Goal: Information Seeking & Learning: Learn about a topic

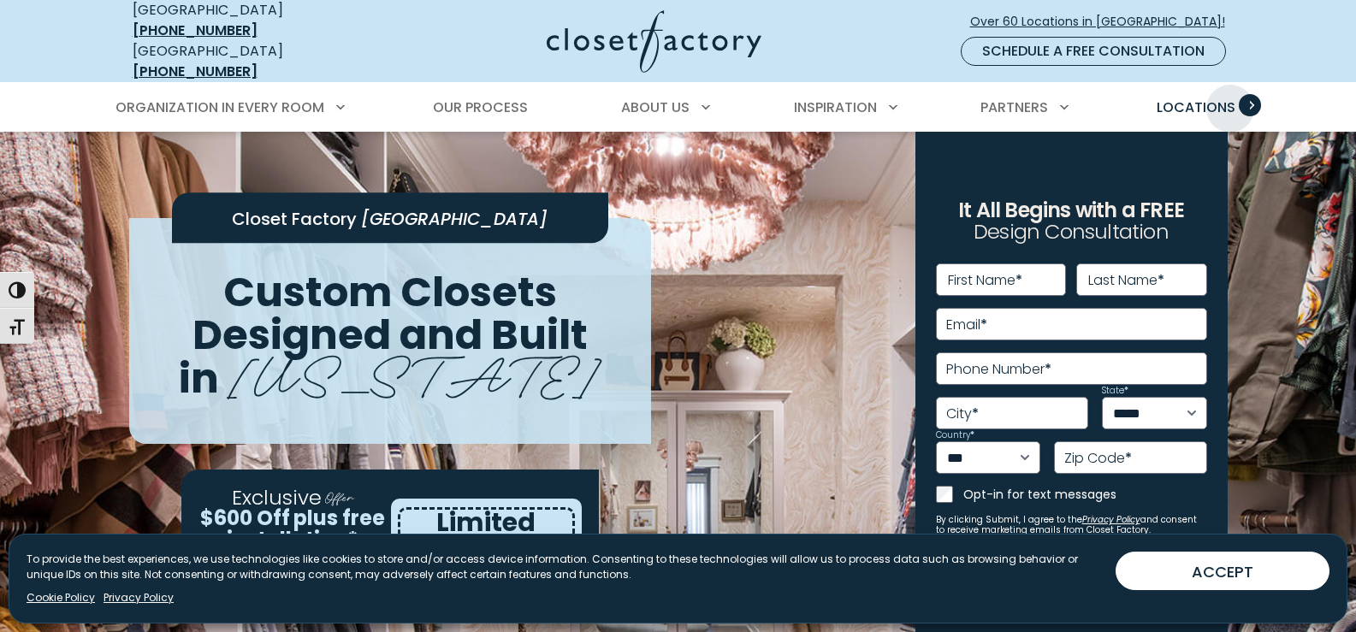
click at [1231, 98] on span "Locations" at bounding box center [1196, 108] width 79 height 20
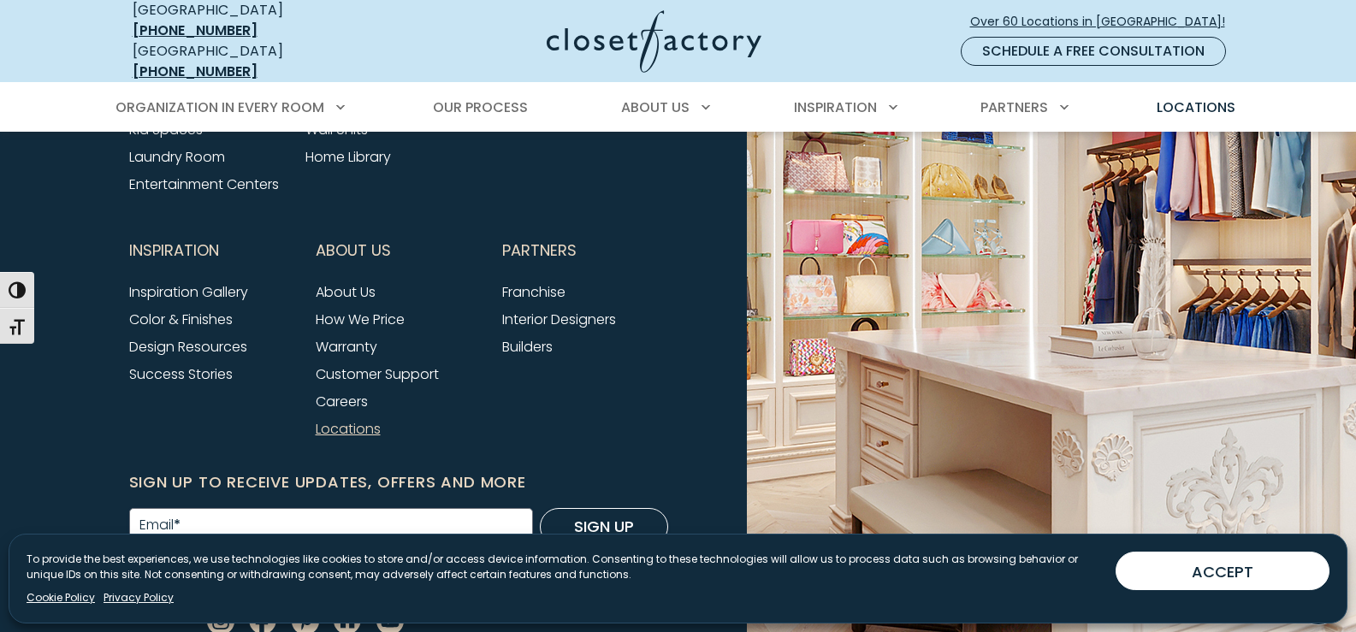
scroll to position [4349, 0]
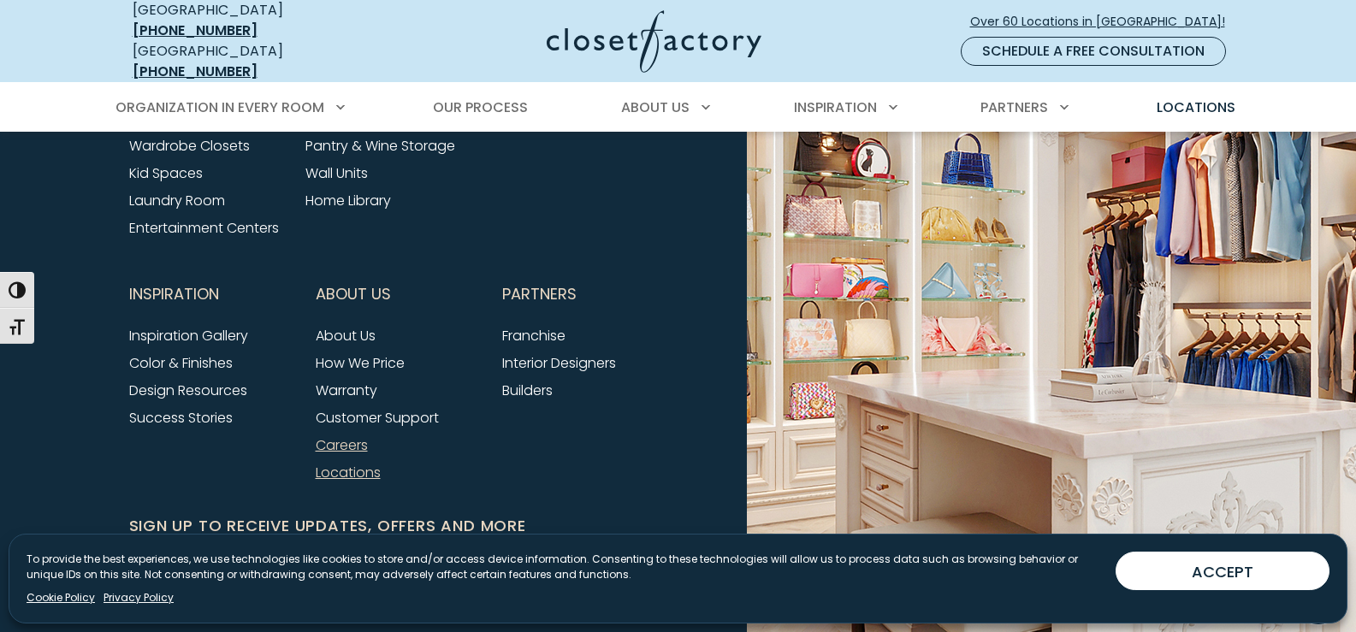
click at [346, 436] on link "Careers" at bounding box center [342, 446] width 52 height 20
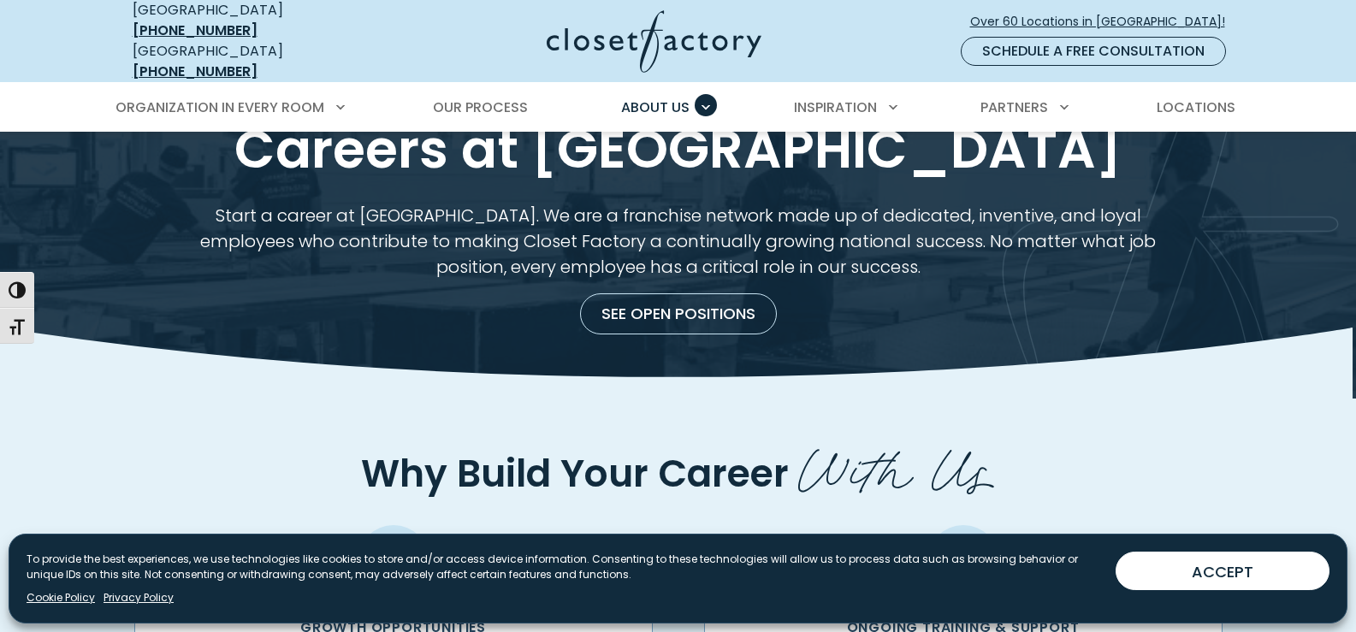
scroll to position [86, 0]
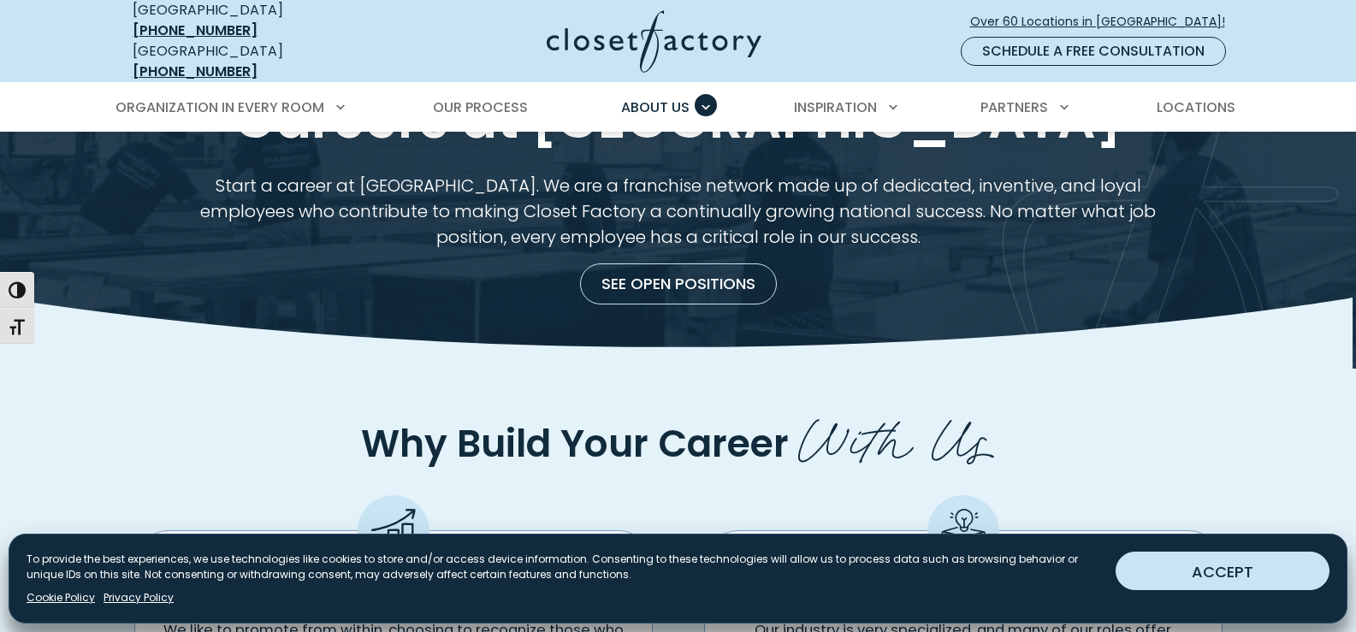
click at [1217, 570] on button "ACCEPT" at bounding box center [1223, 571] width 214 height 39
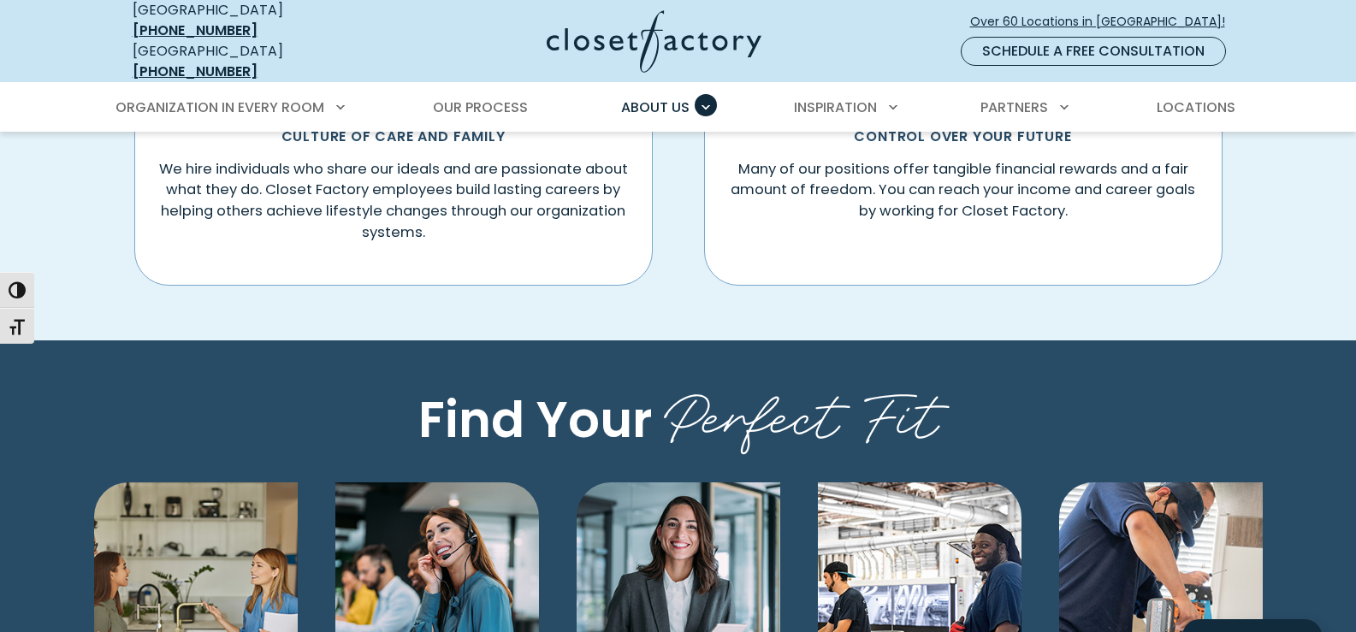
scroll to position [991, 0]
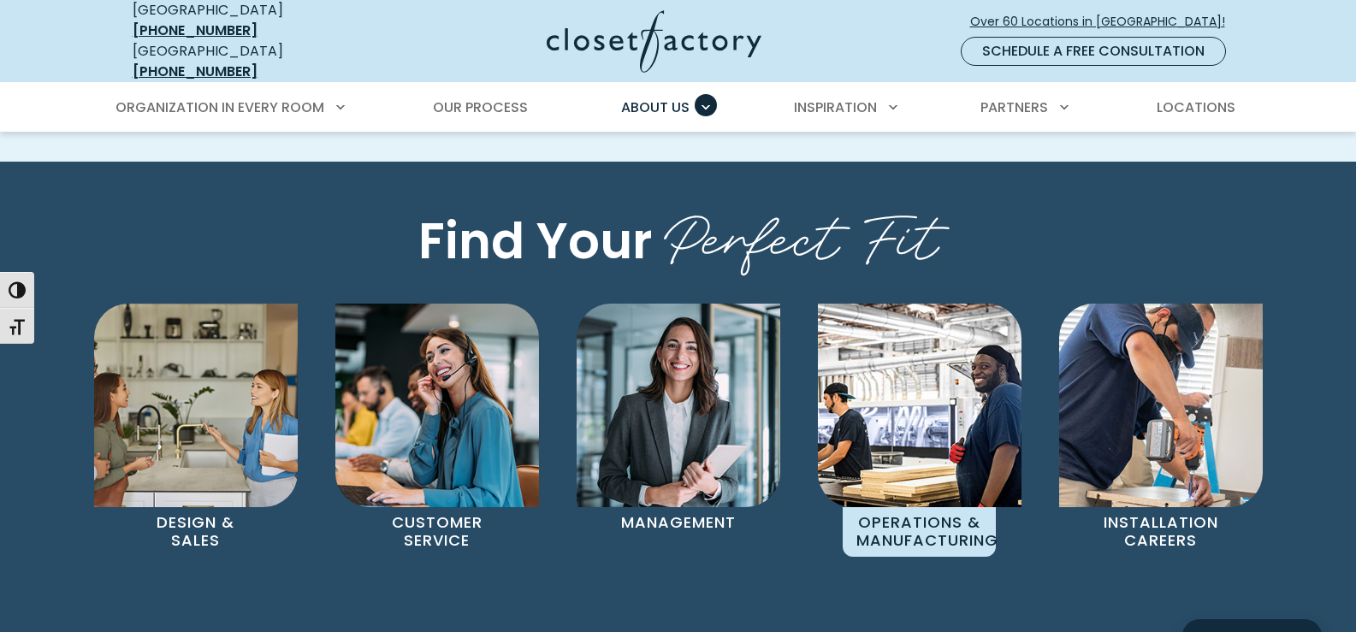
click at [917, 522] on p "Operations & Manufacturing" at bounding box center [919, 532] width 153 height 49
click at [947, 412] on img "Pages Gallery" at bounding box center [920, 406] width 204 height 204
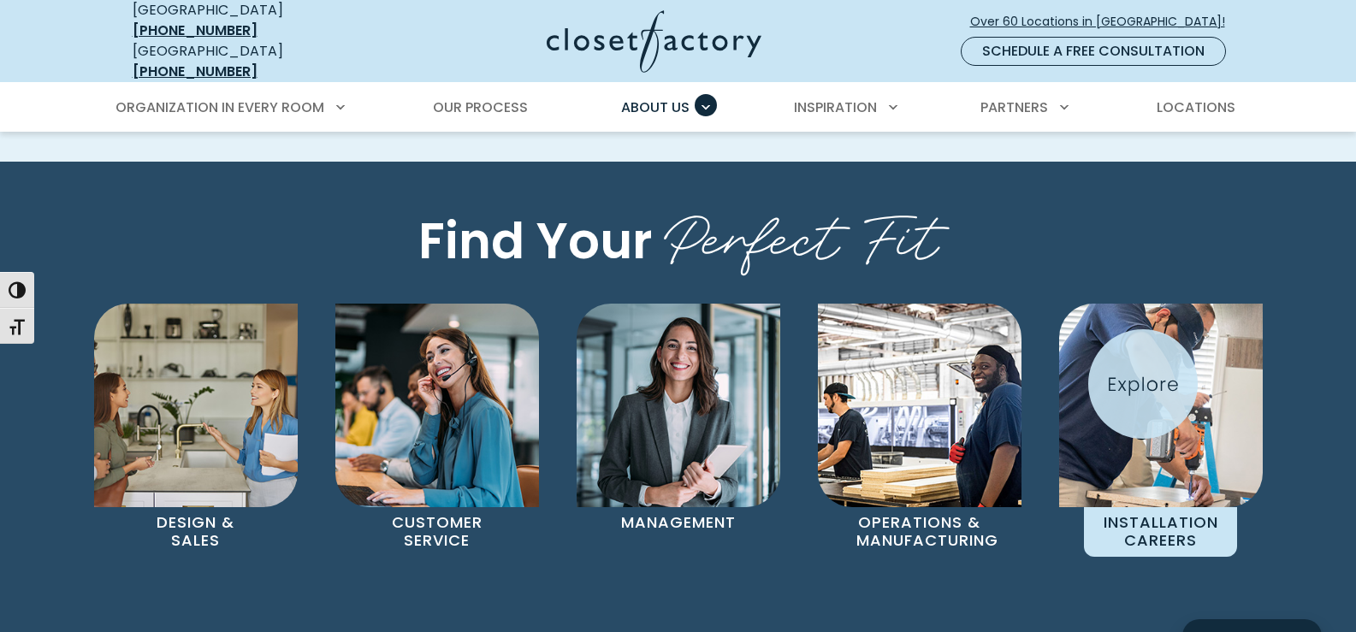
click at [1143, 384] on img "Pages Gallery" at bounding box center [1162, 406] width 204 height 204
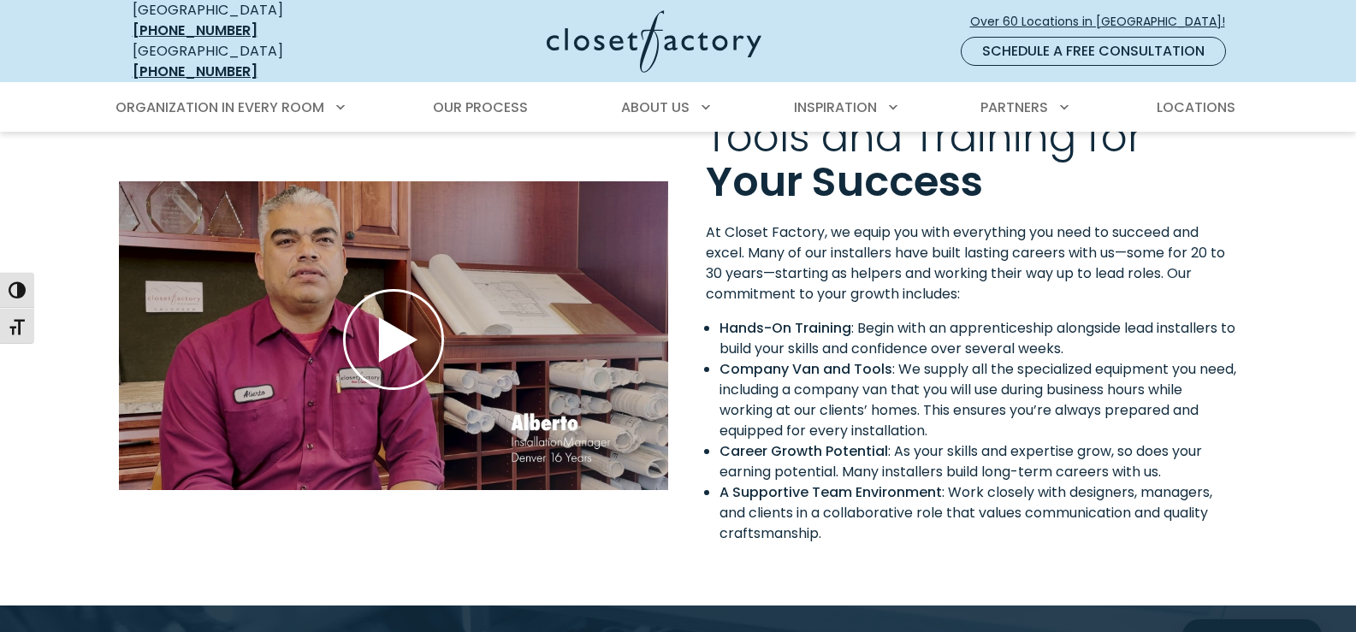
scroll to position [1369, 0]
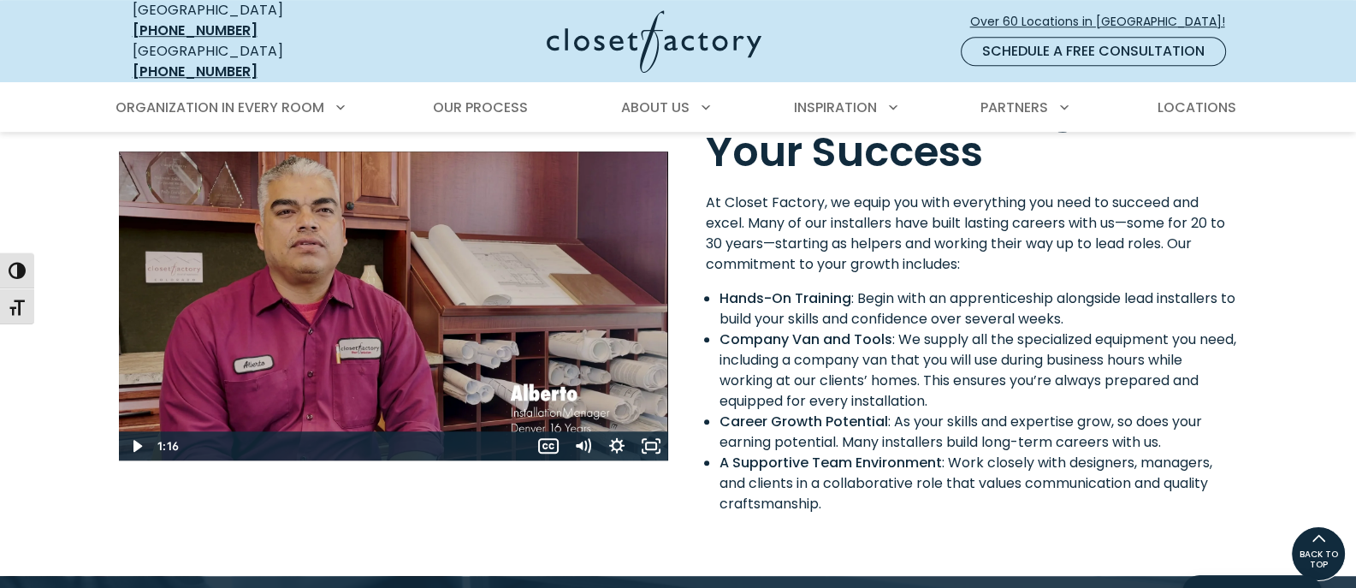
click at [390, 294] on use "Play Wistia video" at bounding box center [393, 310] width 98 height 98
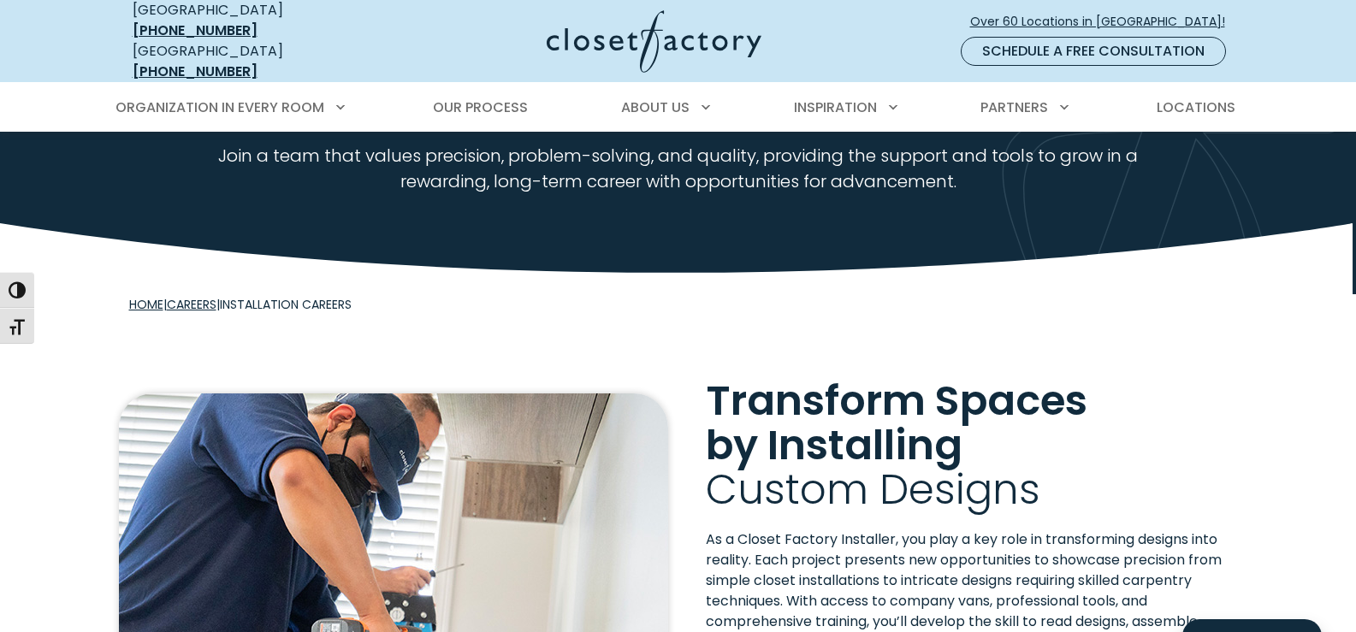
scroll to position [86, 0]
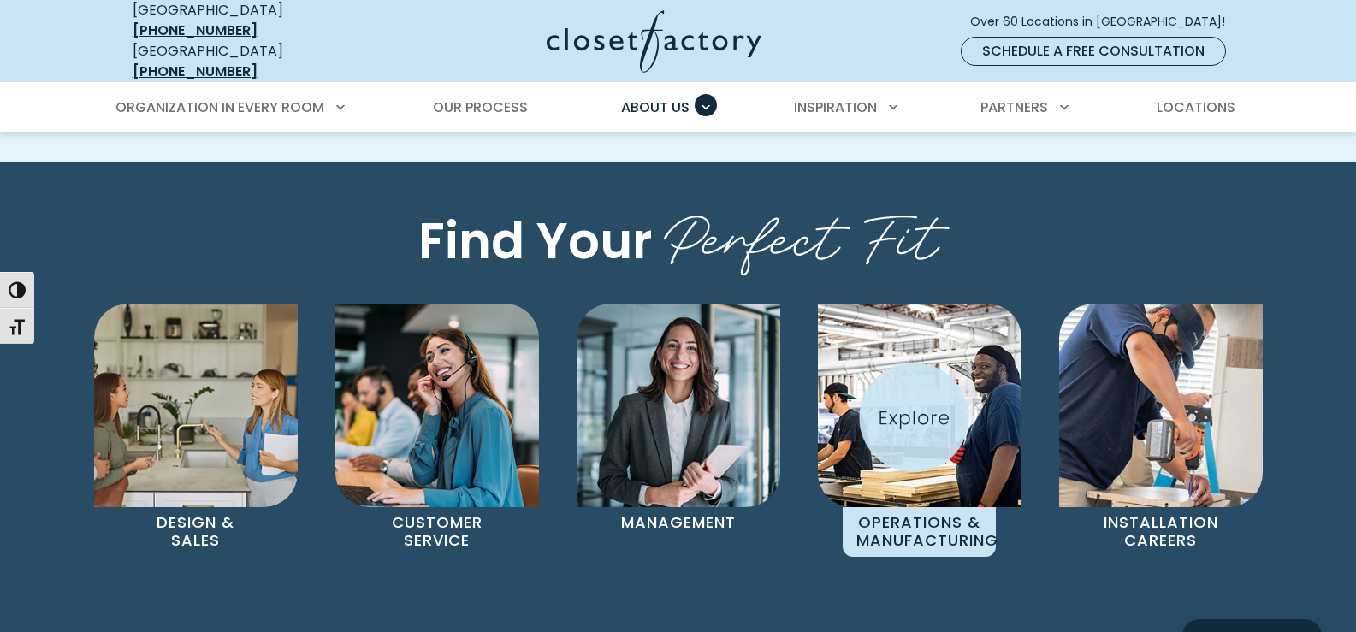
click at [913, 418] on img "Pages Gallery" at bounding box center [920, 406] width 204 height 204
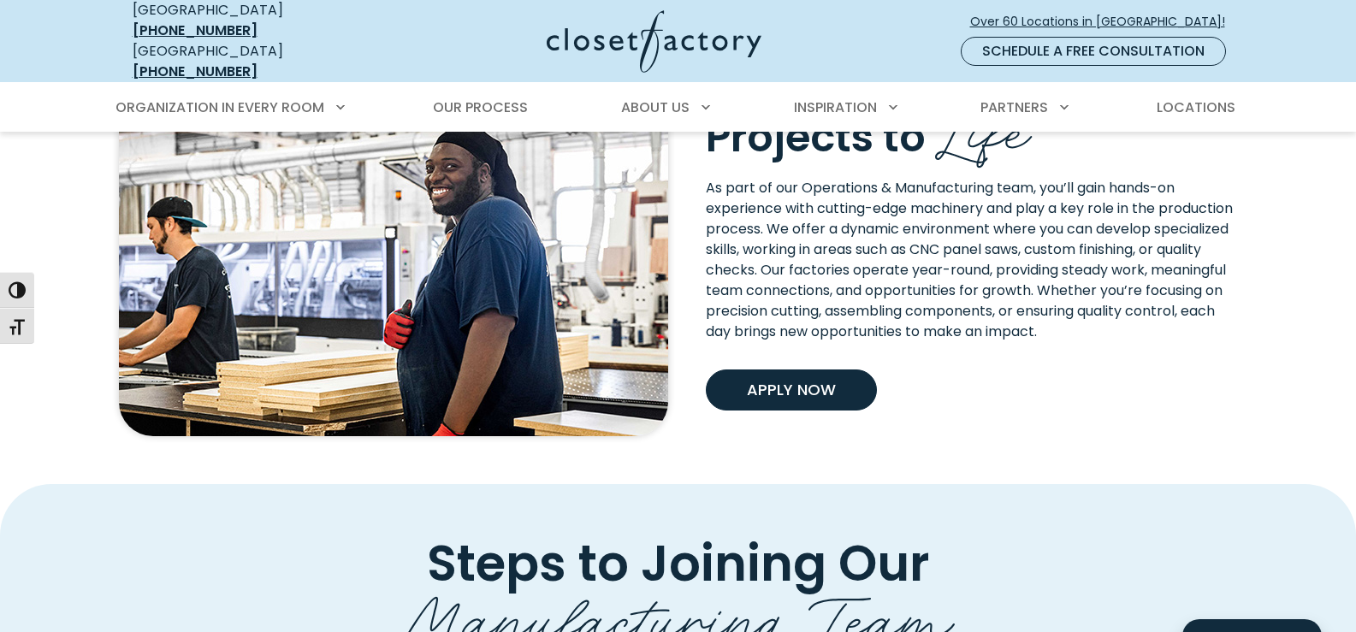
scroll to position [513, 0]
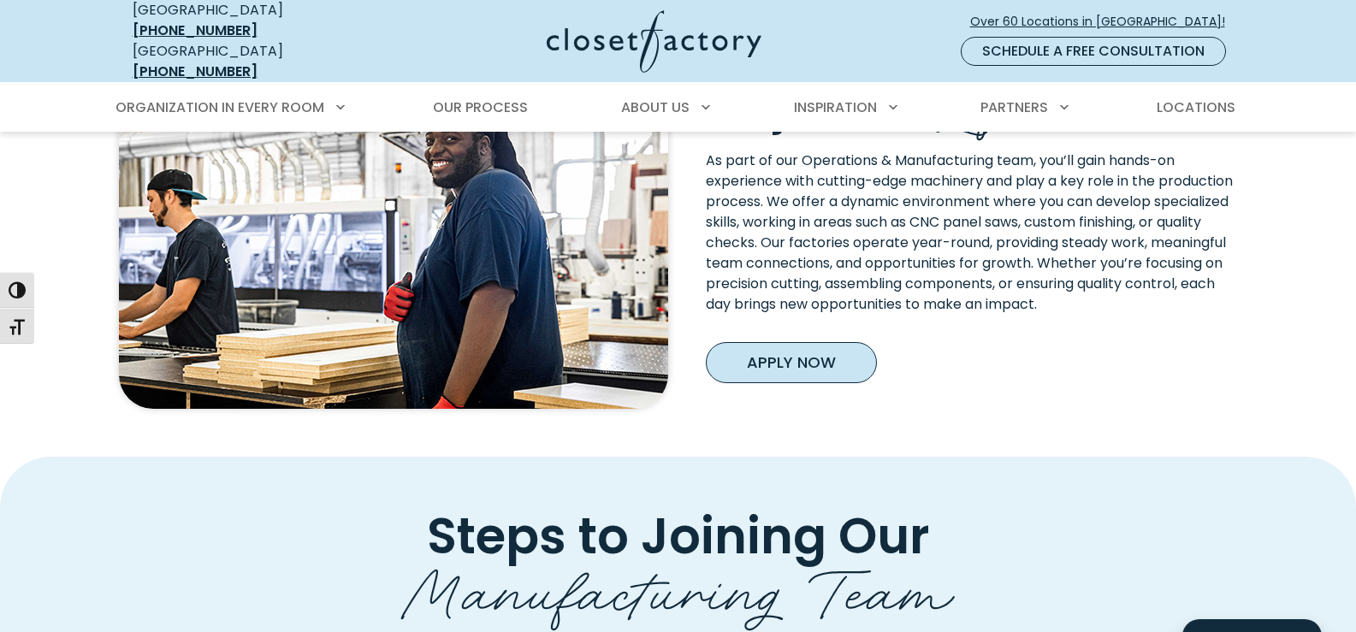
click at [774, 351] on link "Apply Now" at bounding box center [791, 362] width 171 height 41
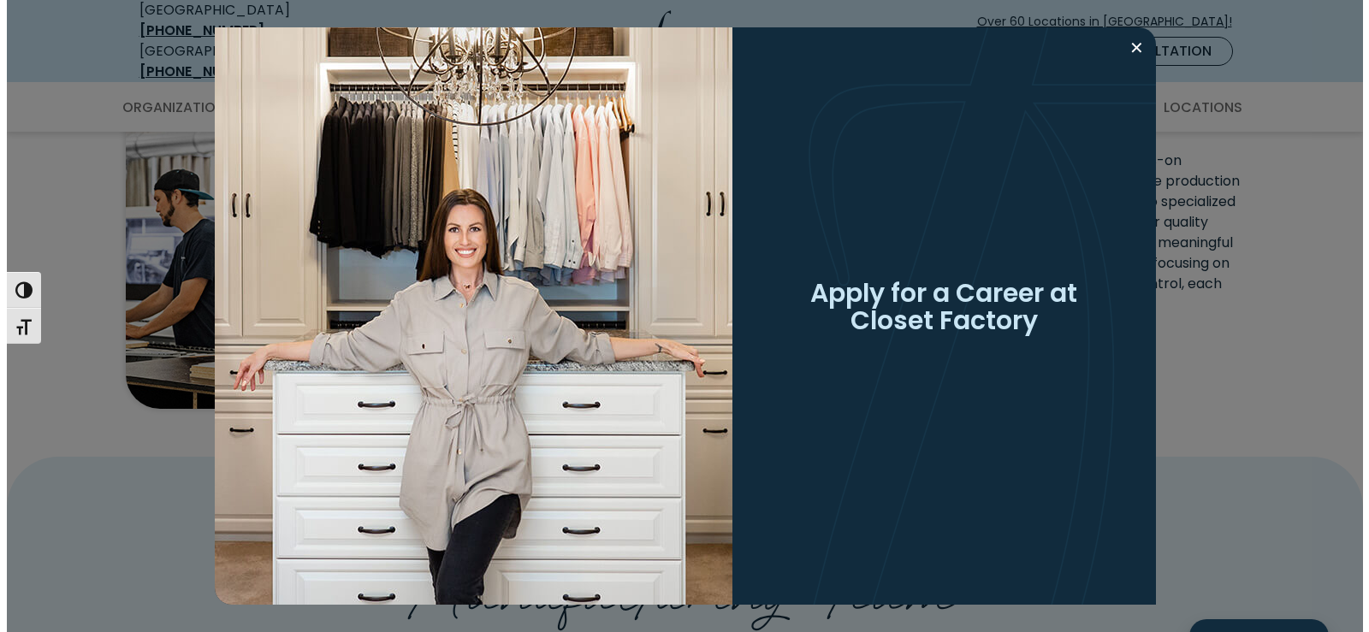
scroll to position [514, 0]
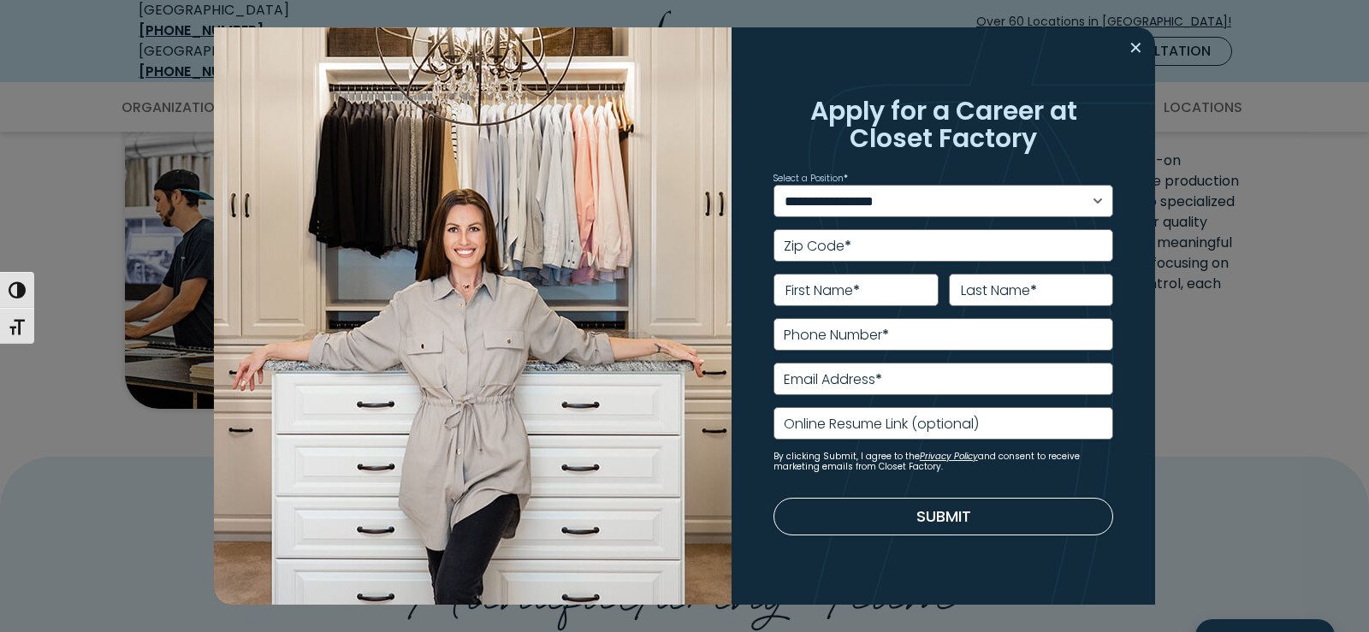
click at [1131, 41] on button "Close modal" at bounding box center [1136, 47] width 25 height 27
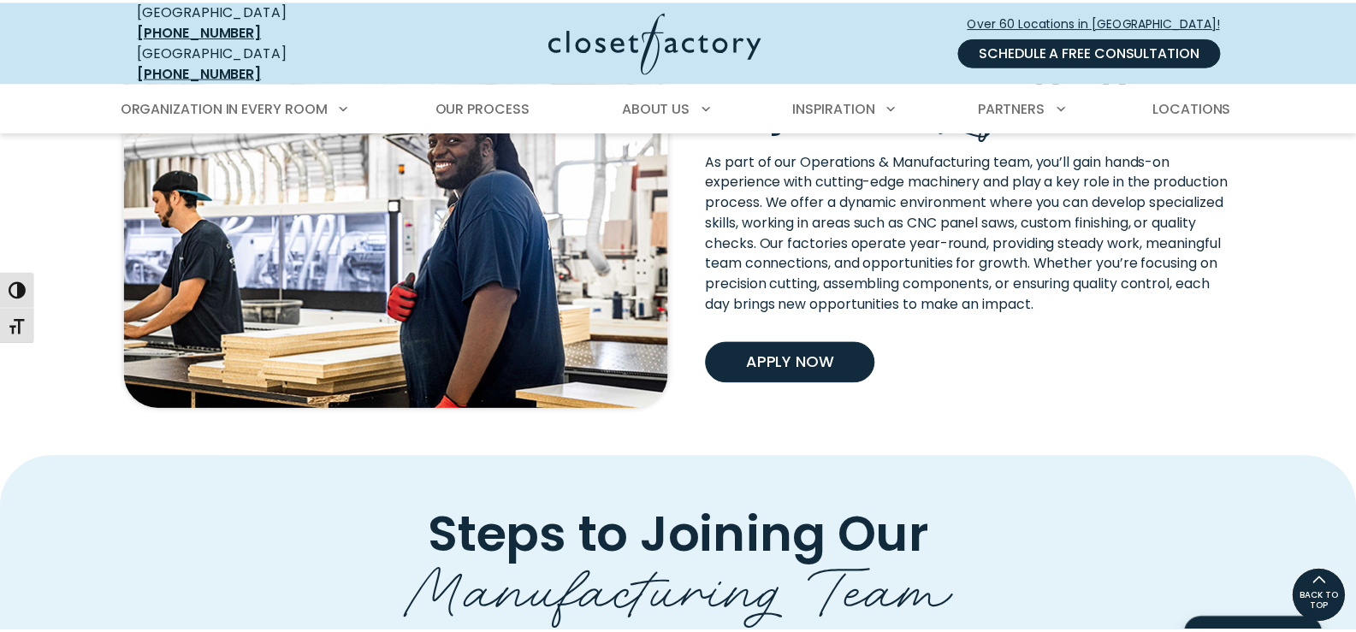
scroll to position [513, 0]
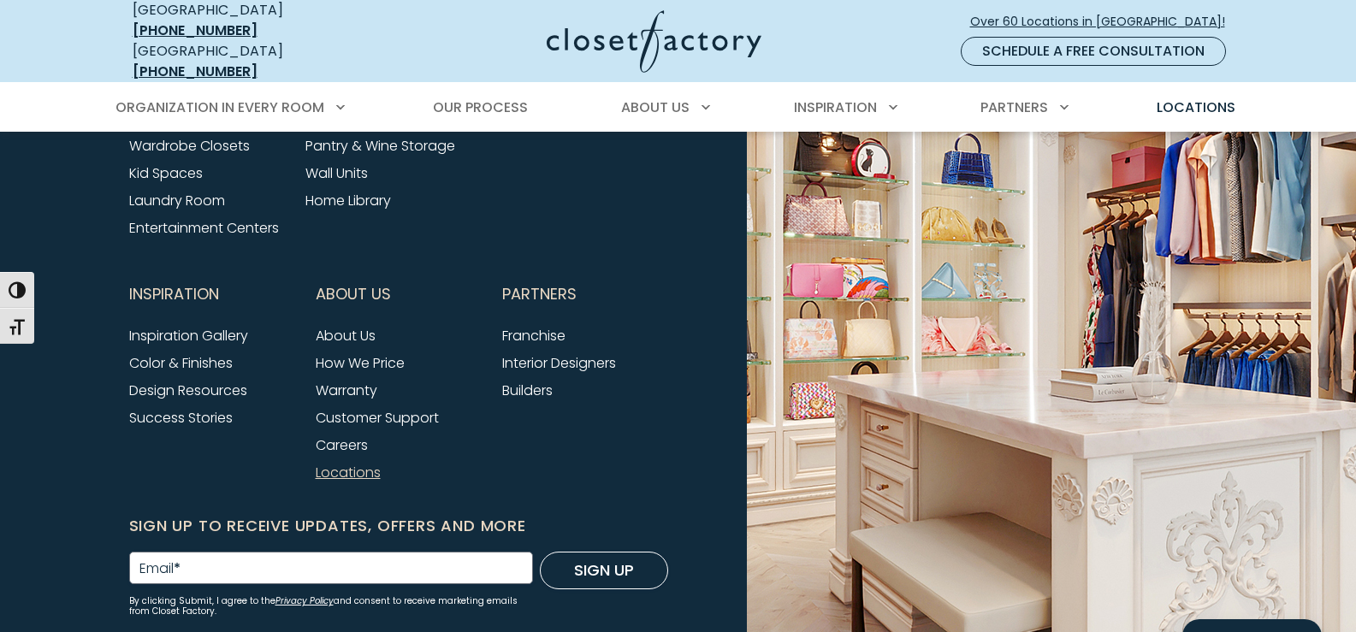
click at [344, 463] on link "Locations" at bounding box center [348, 473] width 65 height 20
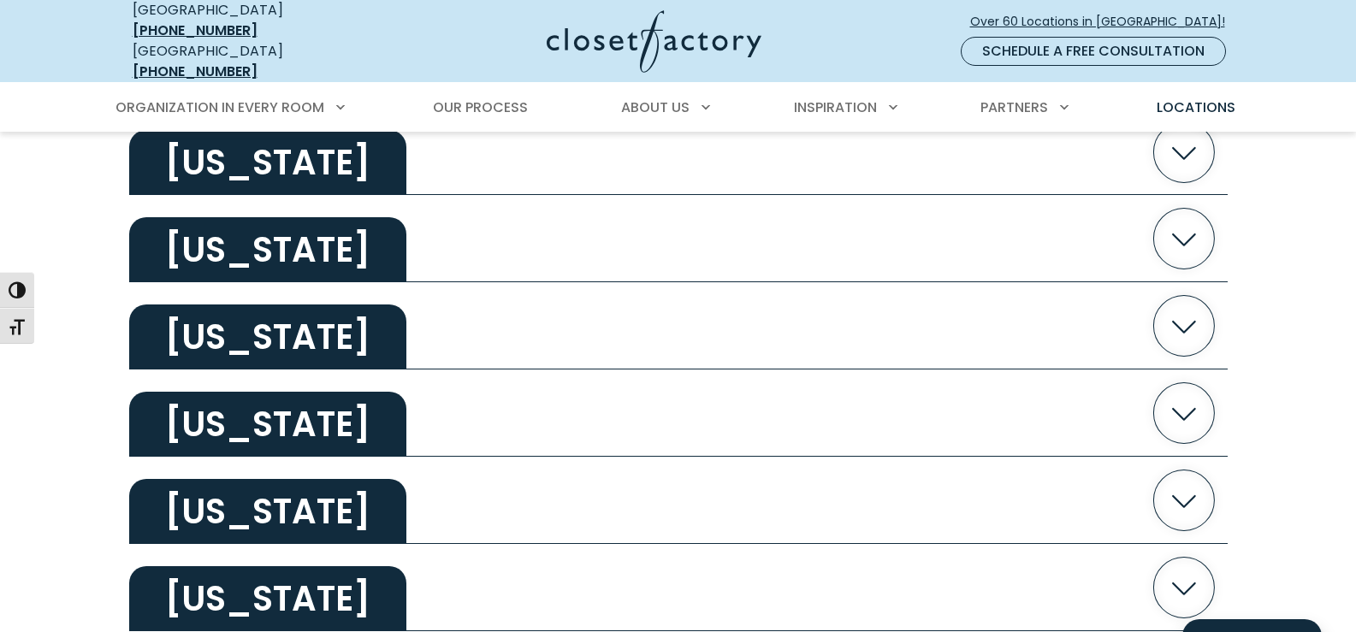
scroll to position [685, 0]
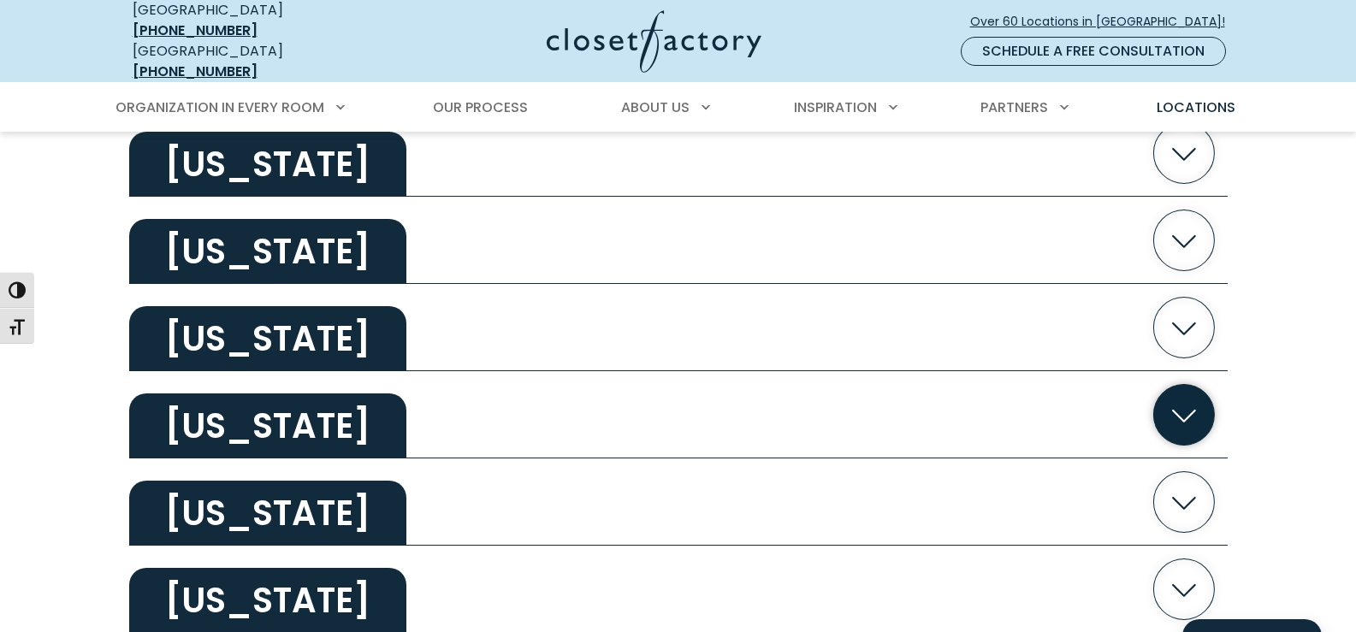
click at [1190, 408] on icon "button" at bounding box center [1184, 415] width 61 height 61
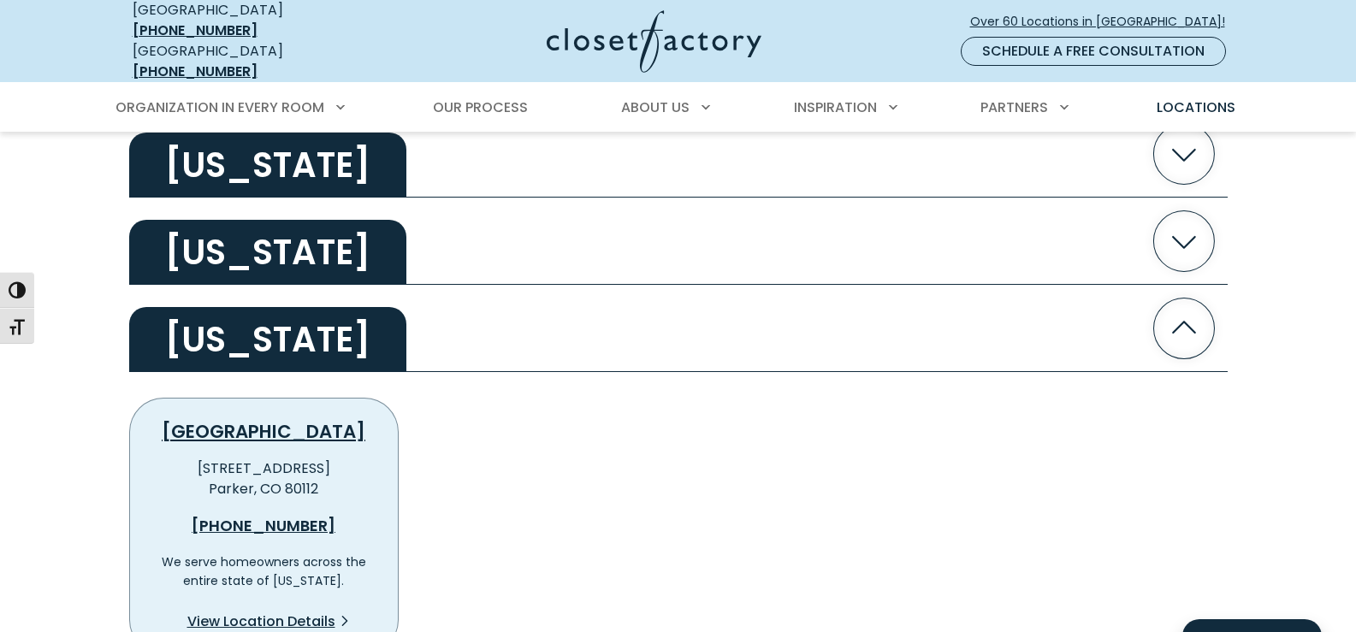
scroll to position [856, 0]
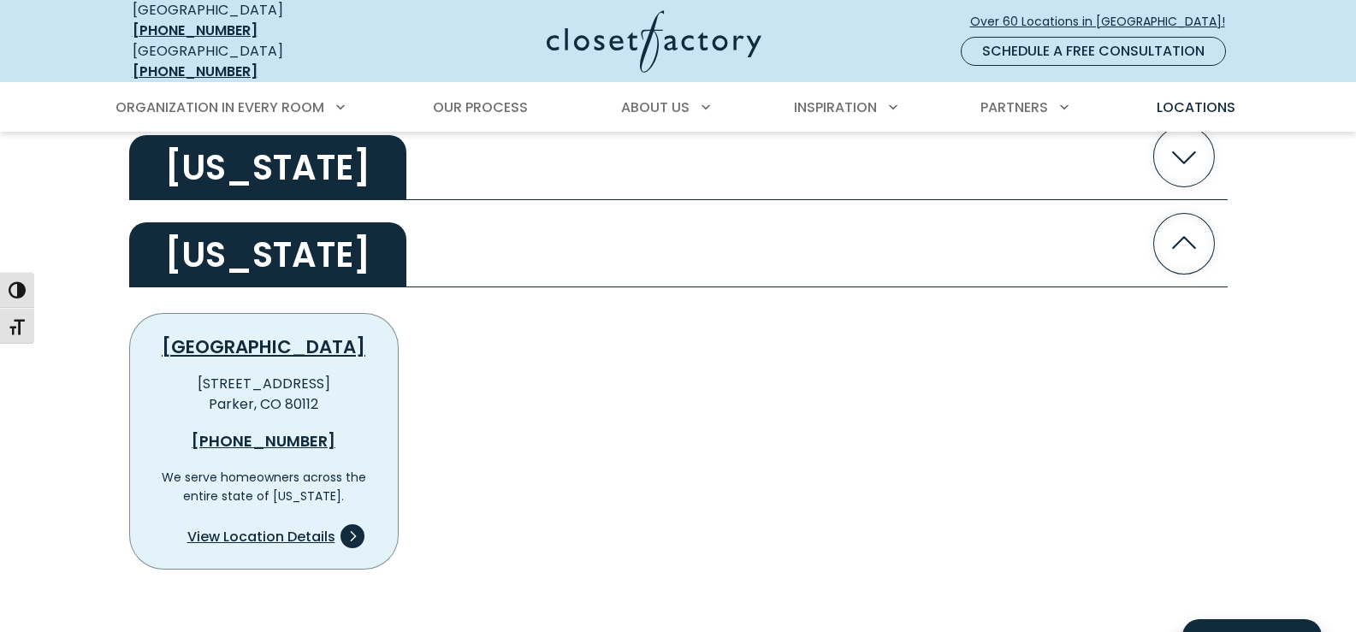
click at [244, 527] on span "View Location Details" at bounding box center [261, 537] width 148 height 21
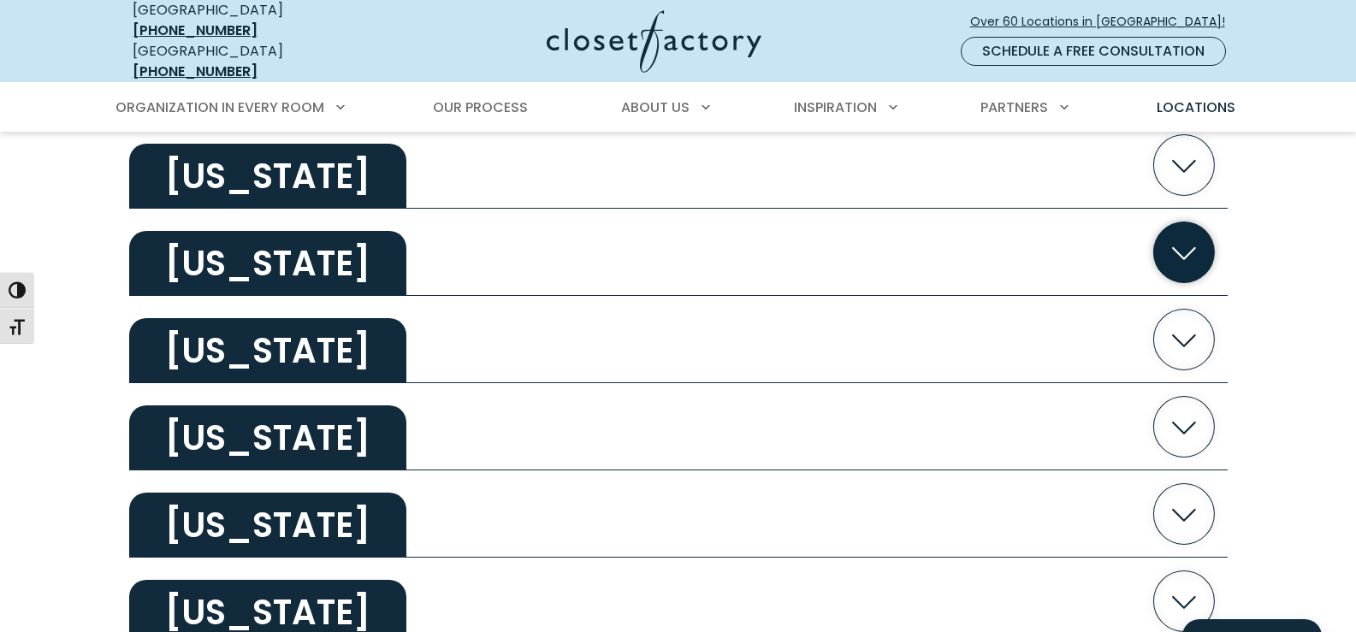
click at [534, 233] on button "[US_STATE]" at bounding box center [678, 252] width 1099 height 87
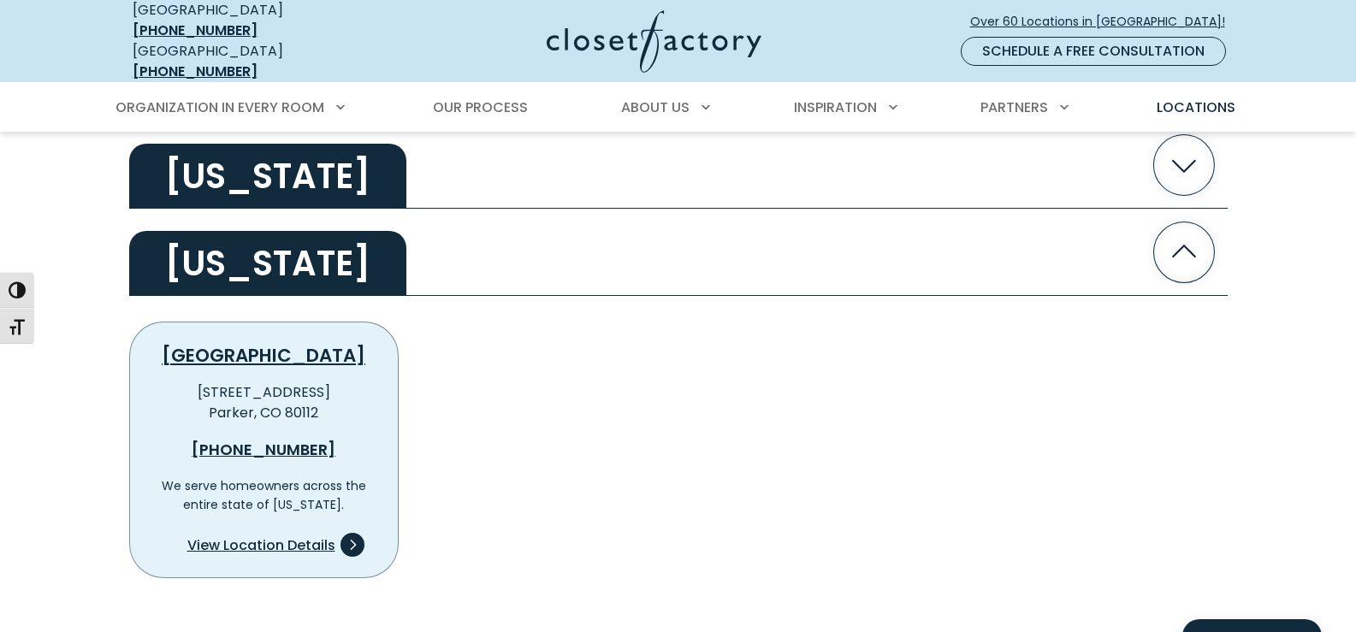
click at [300, 536] on span "View Location Details" at bounding box center [261, 546] width 148 height 21
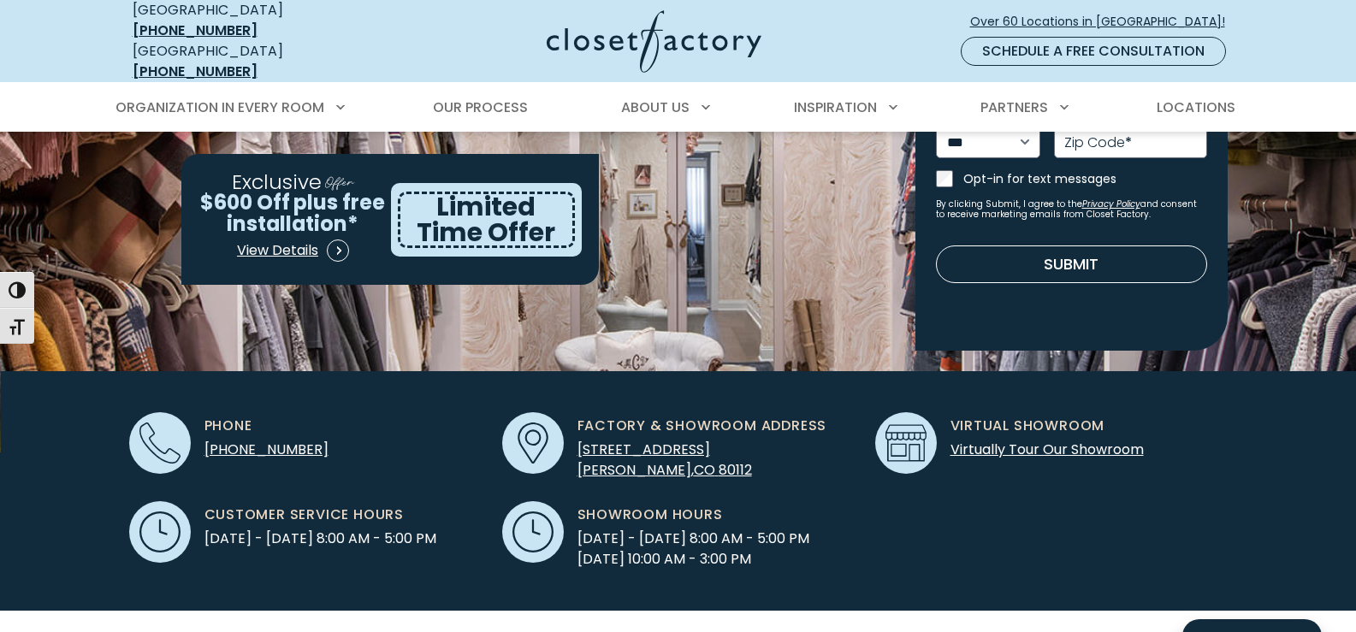
scroll to position [342, 0]
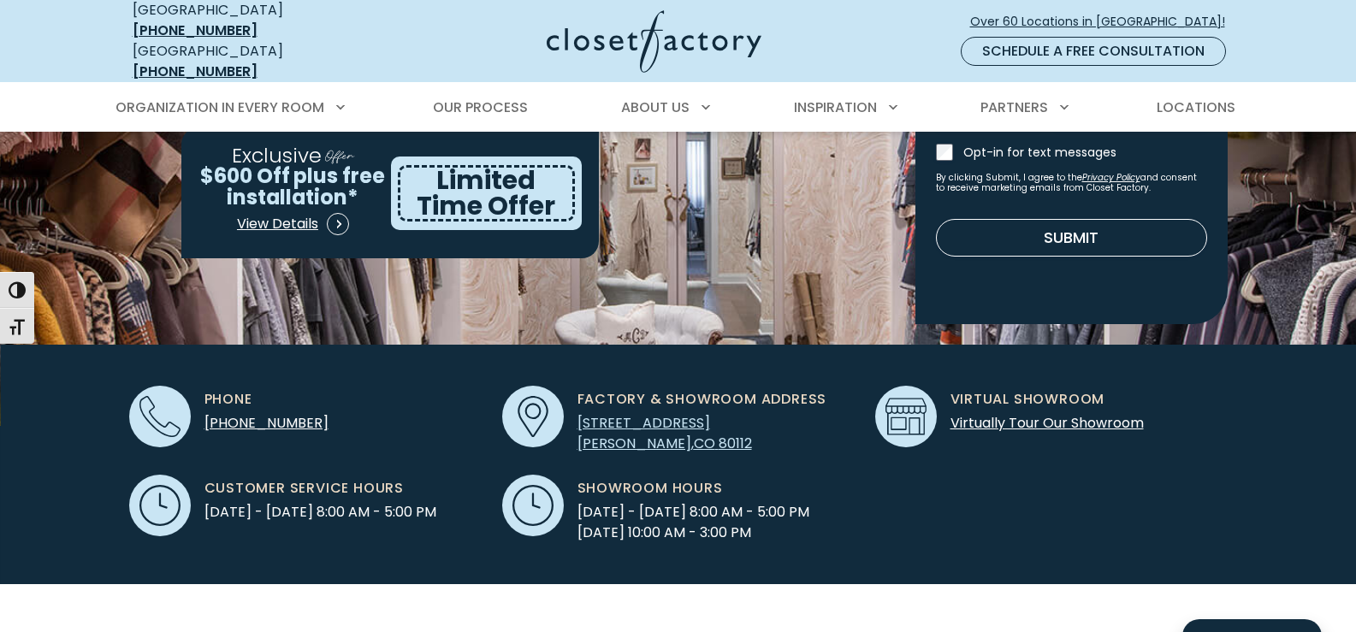
click at [692, 413] on span "[STREET_ADDRESS]" at bounding box center [644, 423] width 133 height 20
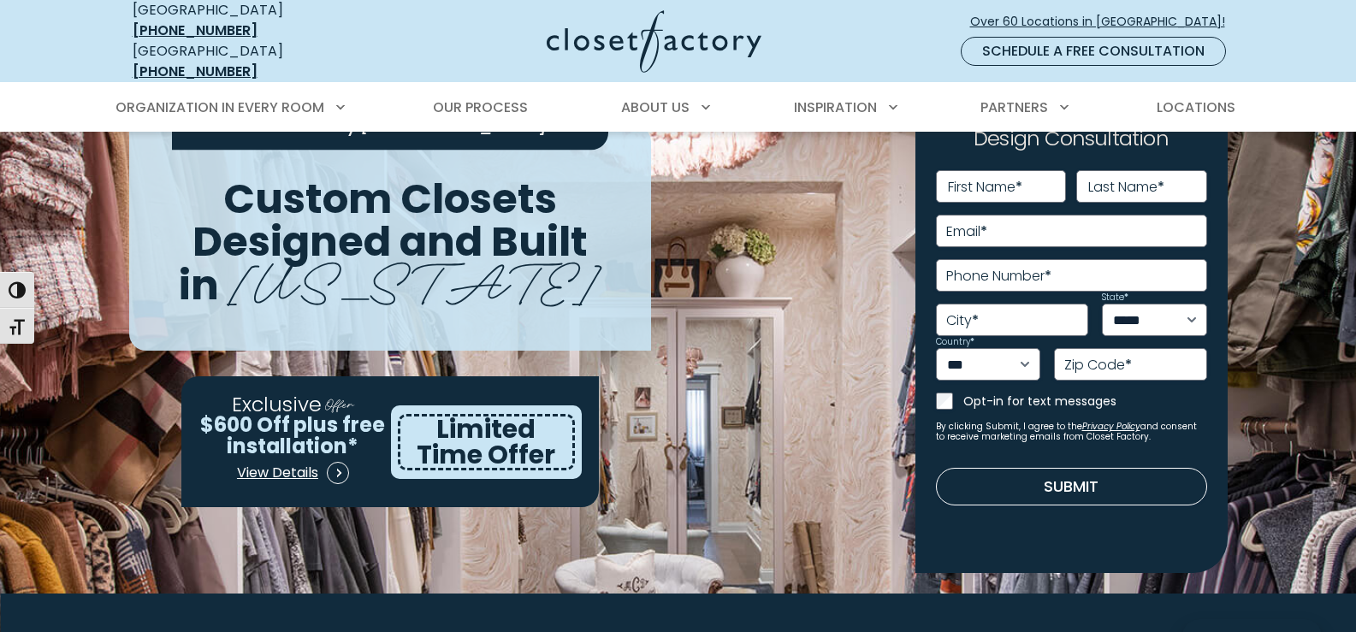
scroll to position [0, 0]
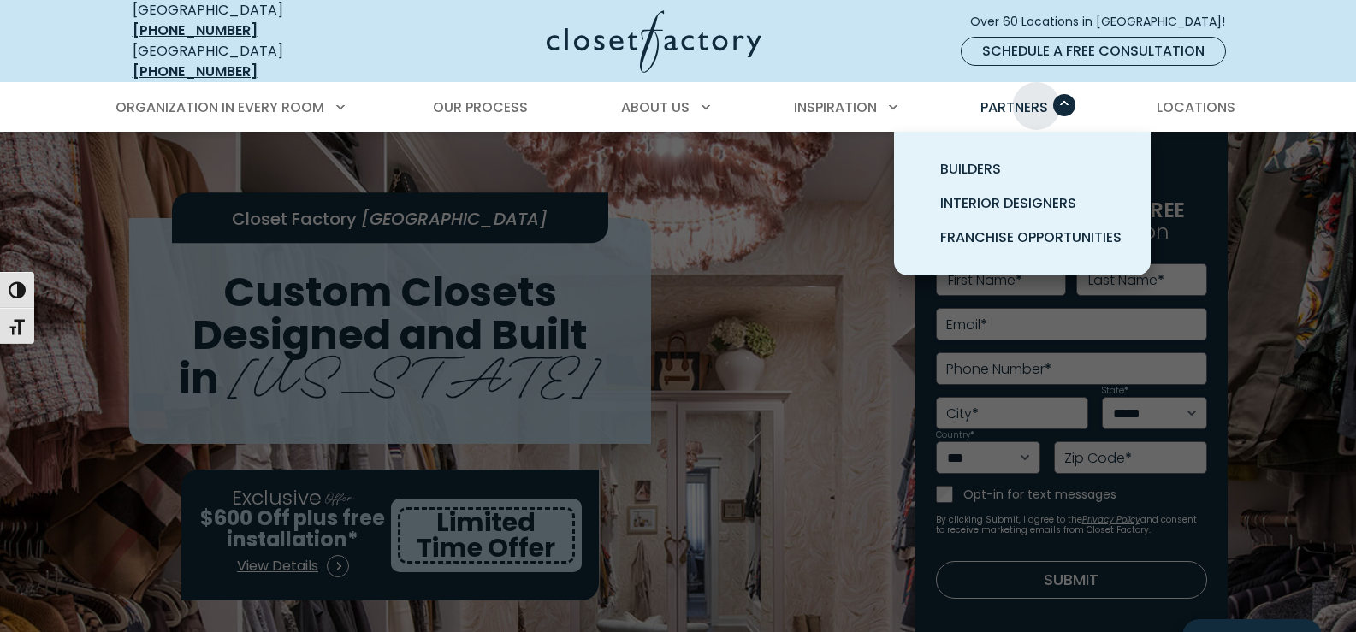
click at [1036, 98] on span "Partners" at bounding box center [1015, 108] width 68 height 20
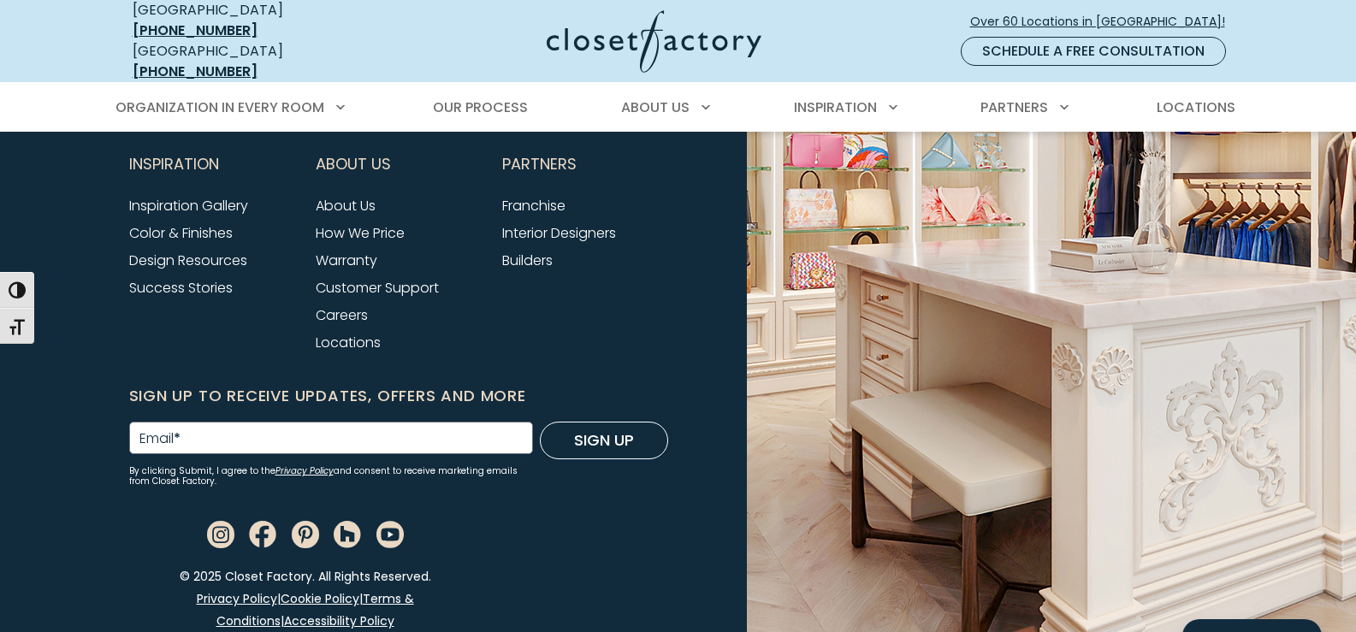
scroll to position [7327, 0]
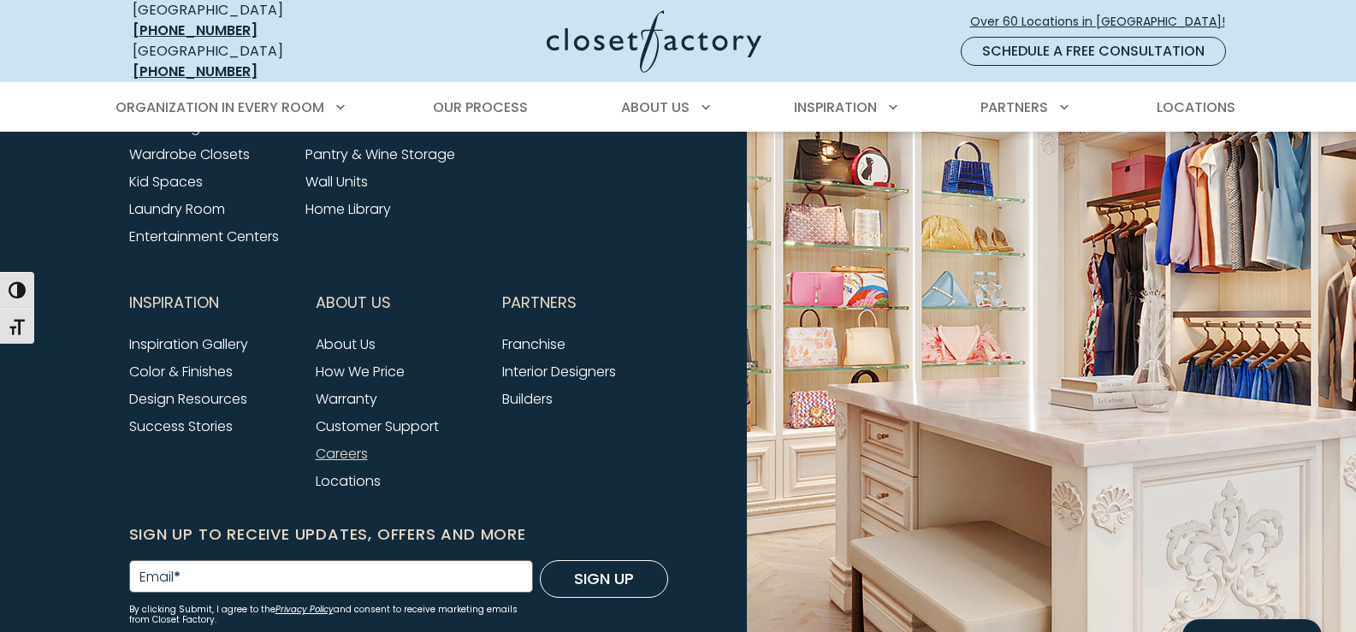
click at [327, 444] on link "Careers" at bounding box center [342, 454] width 52 height 20
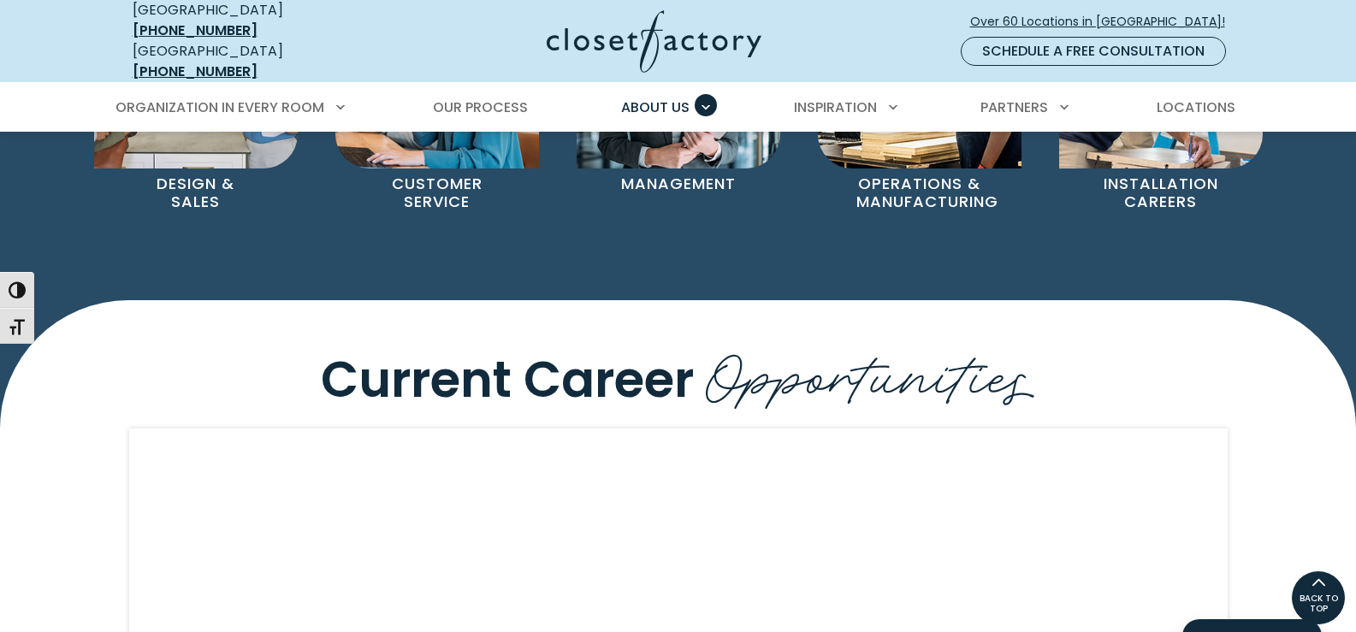
scroll to position [1369, 0]
